Goal: Task Accomplishment & Management: Manage account settings

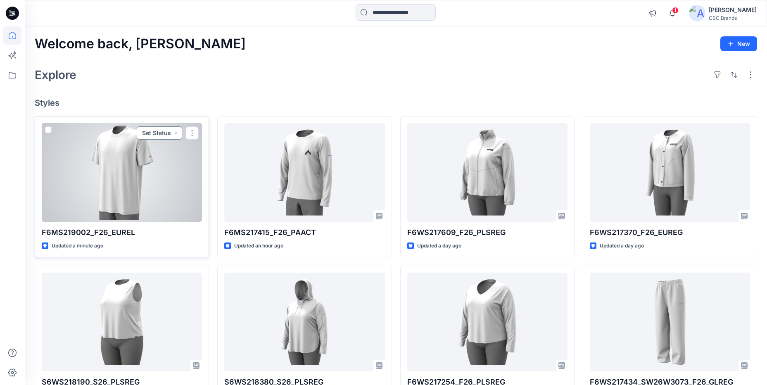
click at [152, 136] on button "Set Status" at bounding box center [159, 132] width 45 height 13
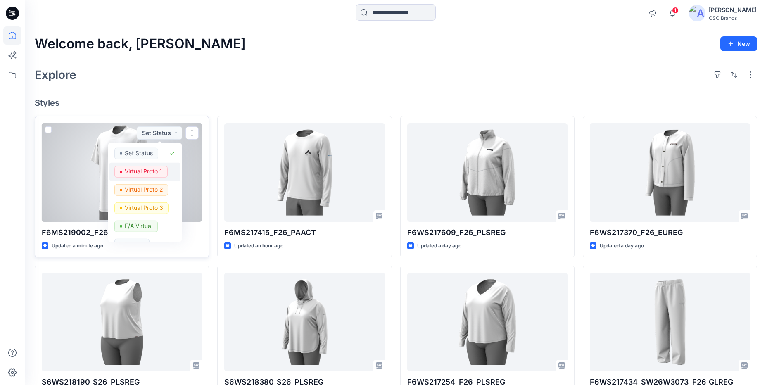
click at [158, 168] on p "Virtual Proto 1" at bounding box center [144, 171] width 38 height 11
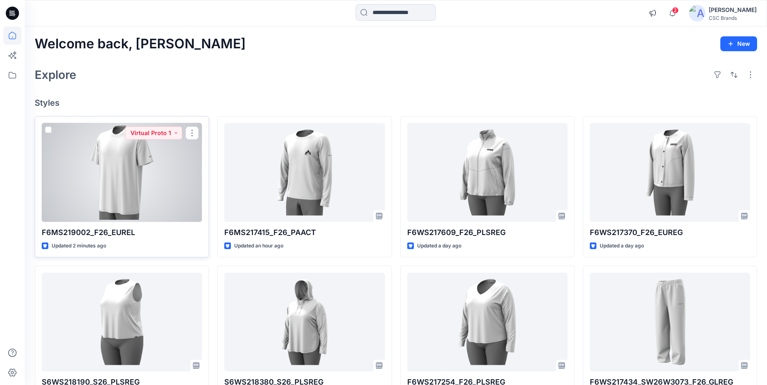
click at [133, 188] on div at bounding box center [122, 172] width 160 height 99
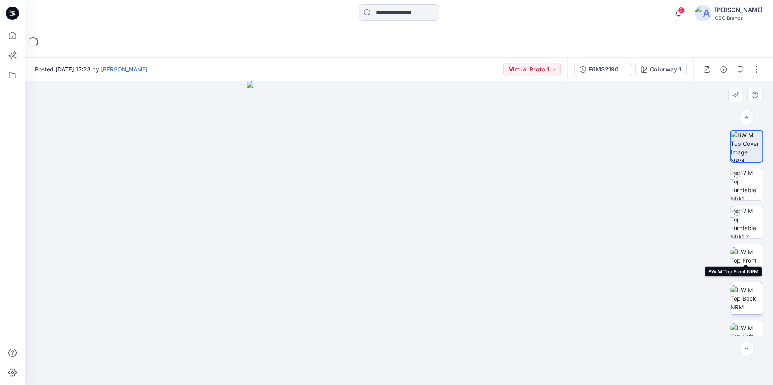
scroll to position [95, 0]
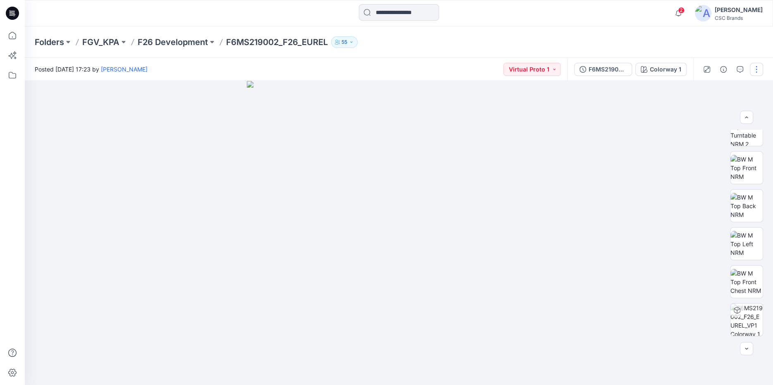
click at [759, 69] on button "button" at bounding box center [755, 69] width 13 height 13
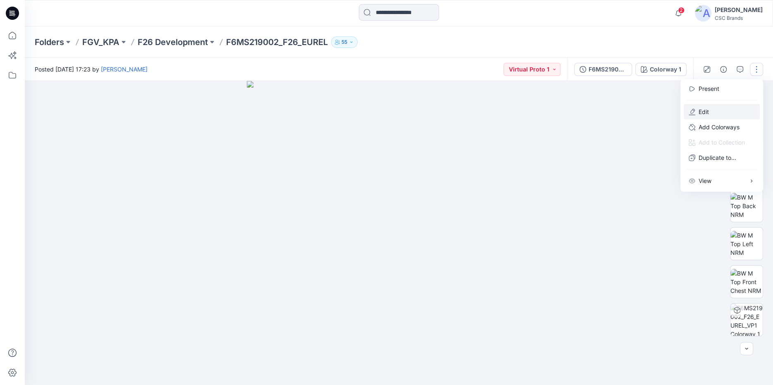
click at [697, 114] on button "Edit" at bounding box center [721, 111] width 76 height 15
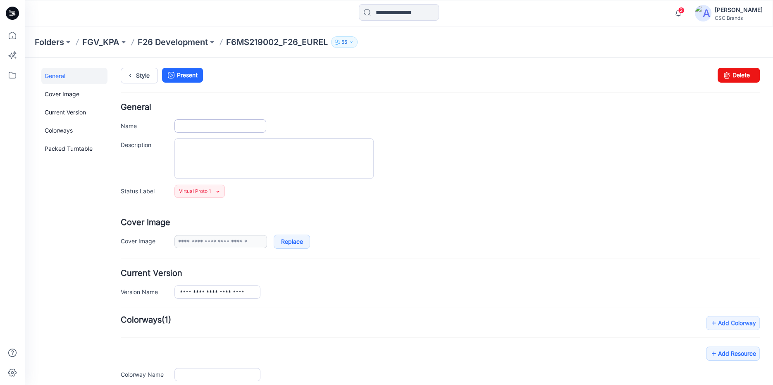
type input "**********"
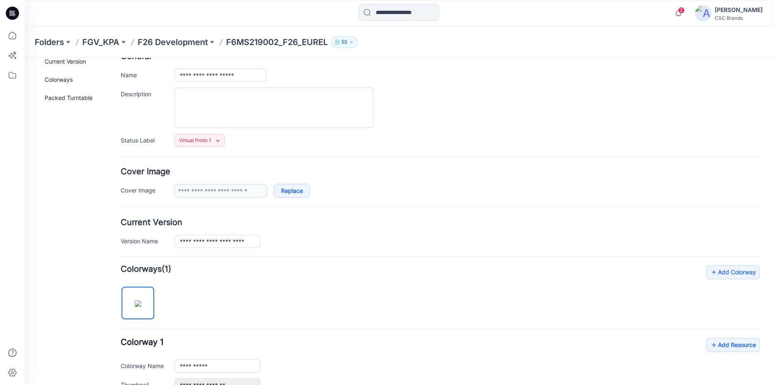
scroll to position [223, 0]
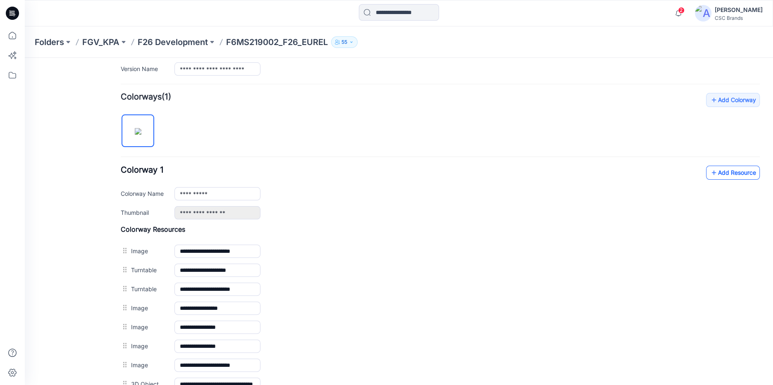
click at [720, 171] on link "Add Resource" at bounding box center [733, 173] width 54 height 14
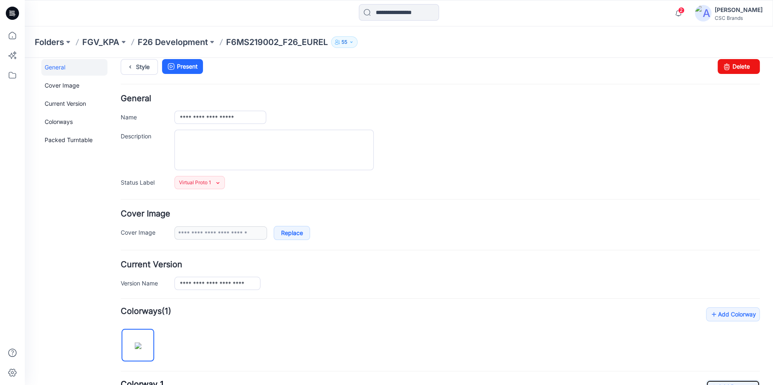
scroll to position [0, 0]
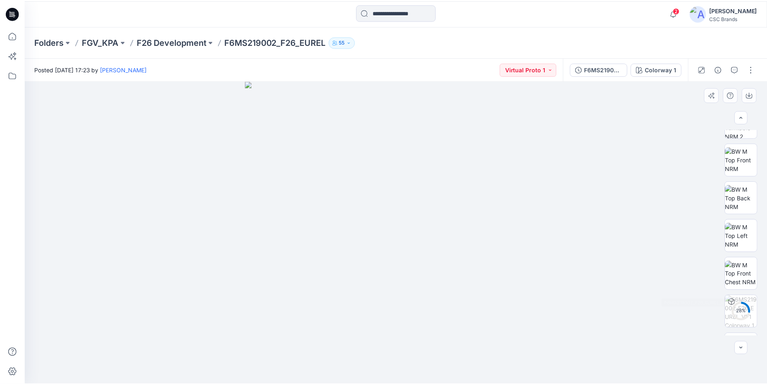
scroll to position [133, 0]
click at [173, 42] on p "F26 Development" at bounding box center [173, 42] width 70 height 12
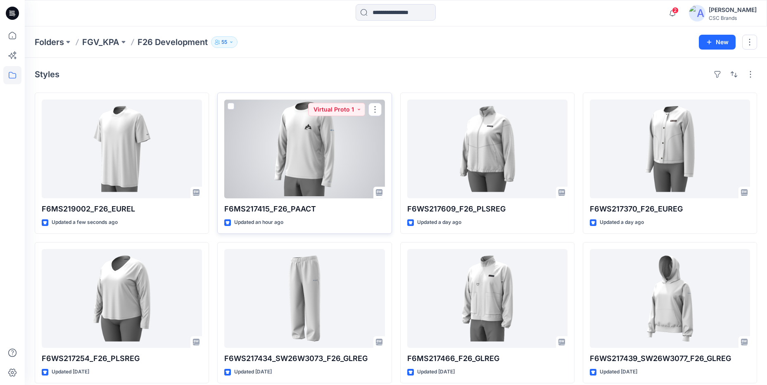
click at [265, 166] on div at bounding box center [304, 149] width 160 height 99
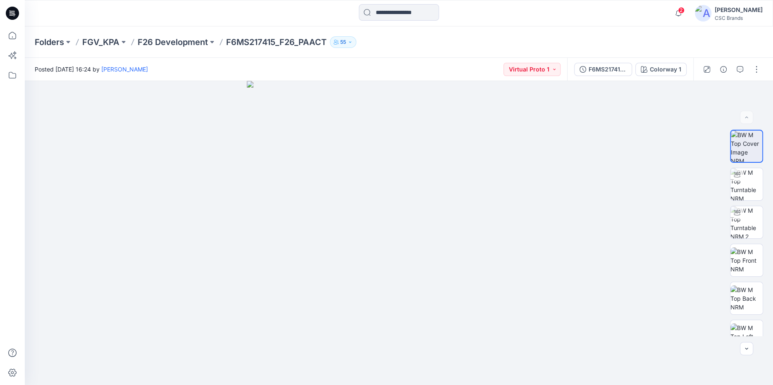
click at [159, 50] on div "Folders FGV_KPA F26 Development F6MS217415_F26_PAACT 55" at bounding box center [399, 41] width 748 height 31
click at [159, 47] on p "F26 Development" at bounding box center [173, 42] width 70 height 12
